Goal: Information Seeking & Learning: Learn about a topic

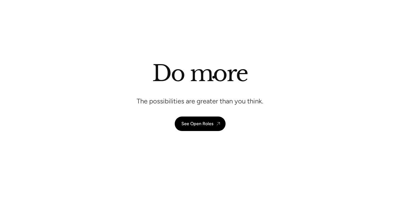
click at [214, 77] on h1 "Do more" at bounding box center [200, 73] width 96 height 27
click at [333, 4] on div "Services Work About Careers Contact LinkedIn Twitter (X)" at bounding box center [200, 11] width 400 height 22
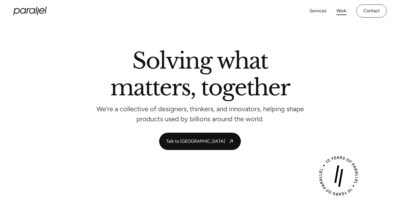
click at [342, 9] on link "Work" at bounding box center [342, 11] width 10 height 8
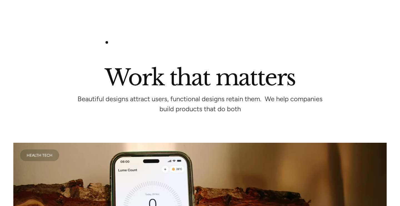
click at [107, 44] on div at bounding box center [200, 44] width 400 height 44
click at [63, 23] on div at bounding box center [200, 44] width 400 height 44
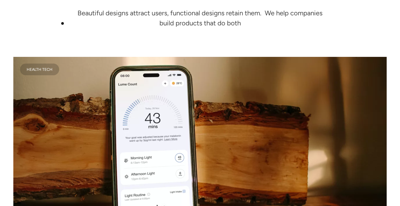
scroll to position [85, 0]
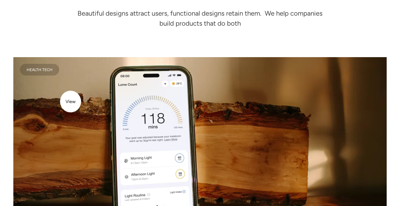
click at [71, 103] on video at bounding box center [200, 150] width 374 height 187
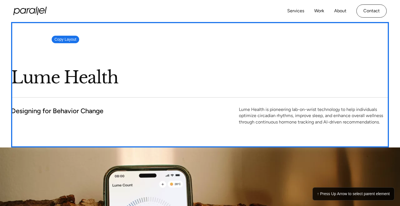
click at [49, 34] on div "Lume Health Designing for Behavior Change Lume Health is pioneering lab-on-wris…" at bounding box center [200, 84] width 378 height 125
